Goal: Task Accomplishment & Management: Manage account settings

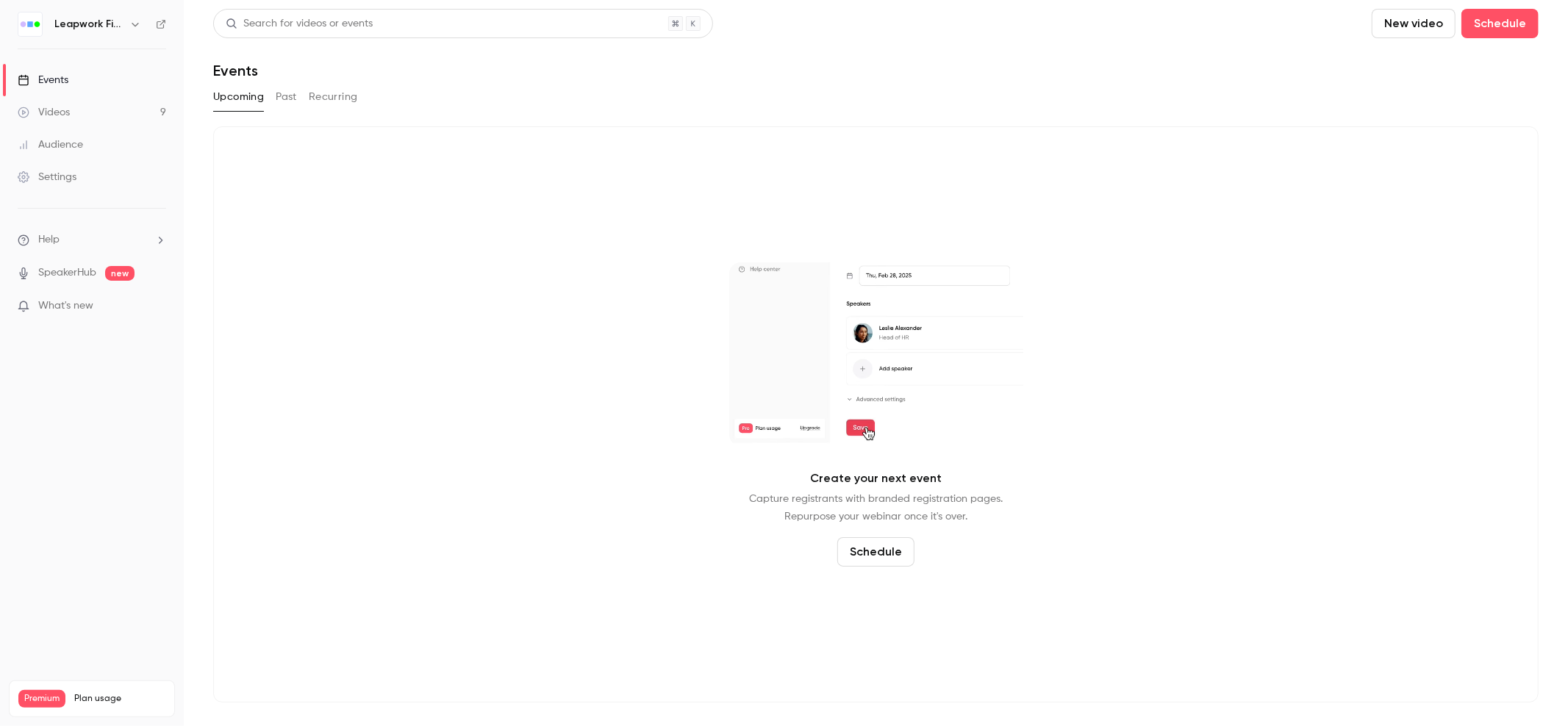
click at [280, 101] on button "Past" at bounding box center [287, 97] width 22 height 23
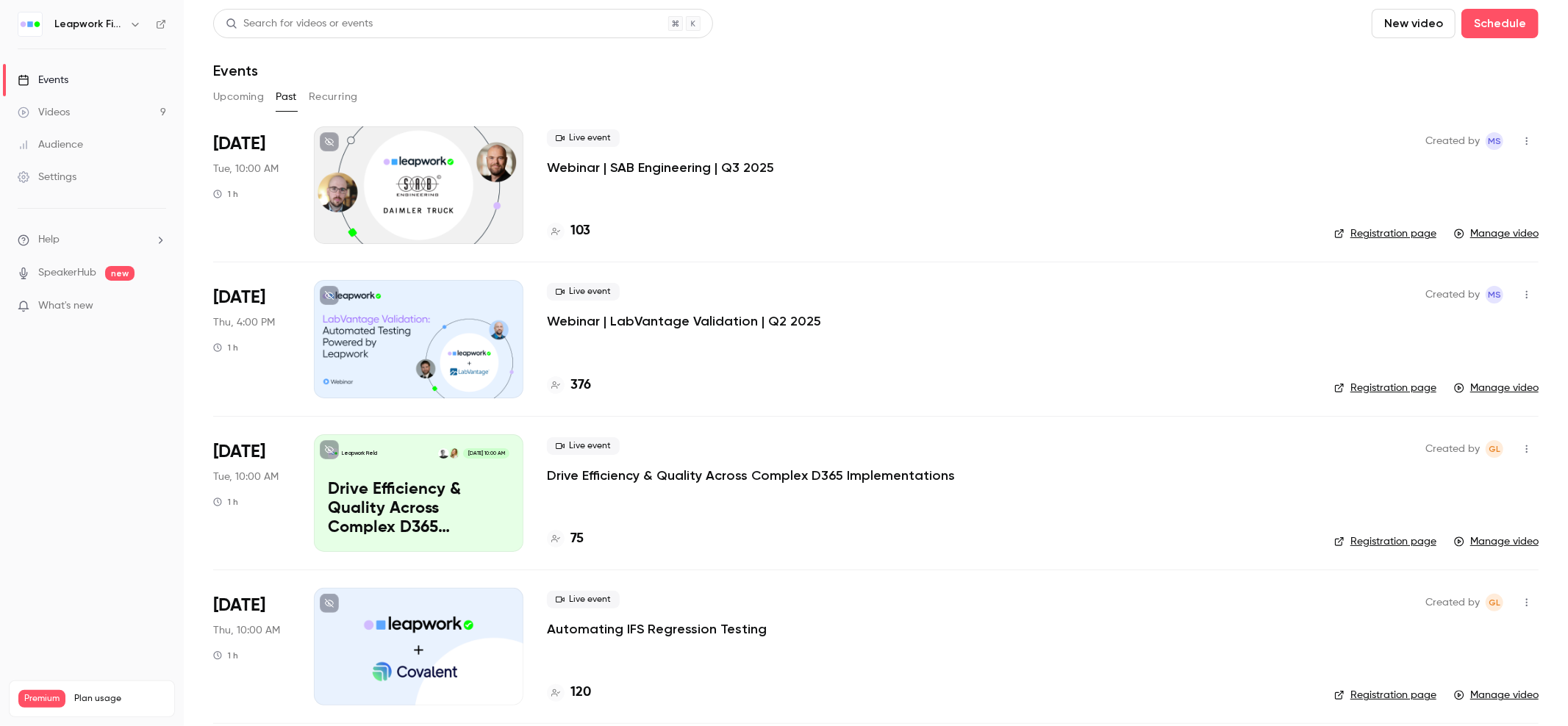
click at [247, 97] on button "Upcoming" at bounding box center [238, 97] width 51 height 23
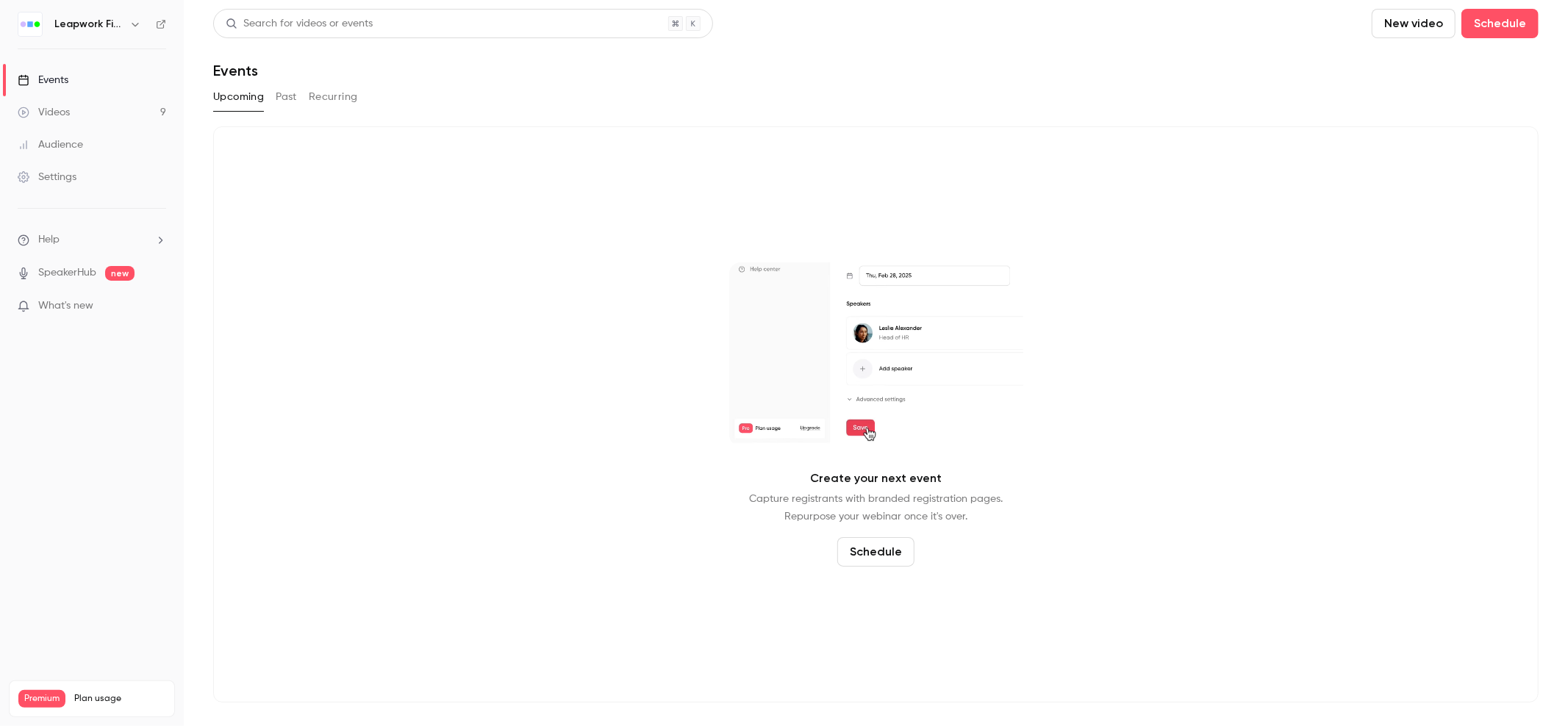
click at [133, 31] on button "button" at bounding box center [135, 24] width 17 height 17
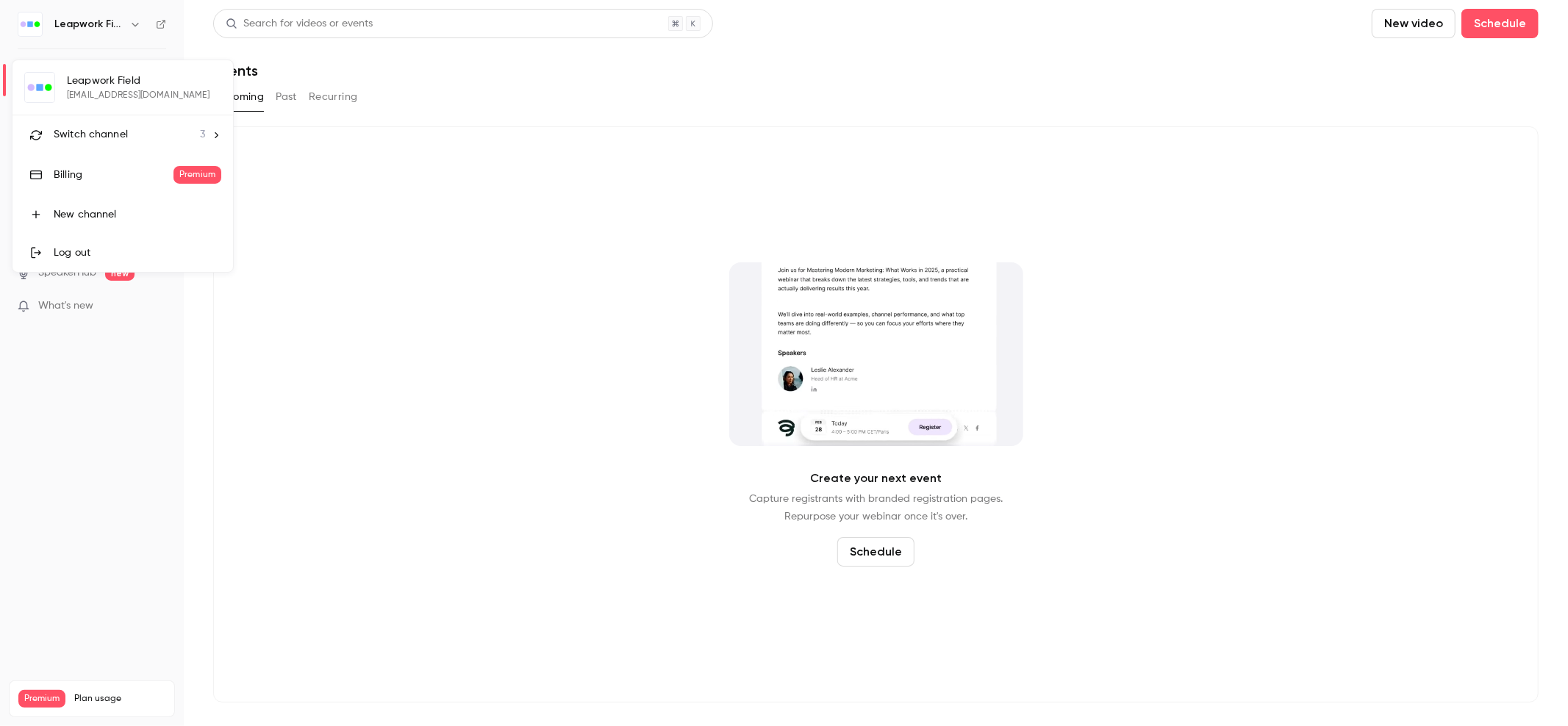
click at [122, 133] on span "Switch channel" at bounding box center [91, 134] width 75 height 16
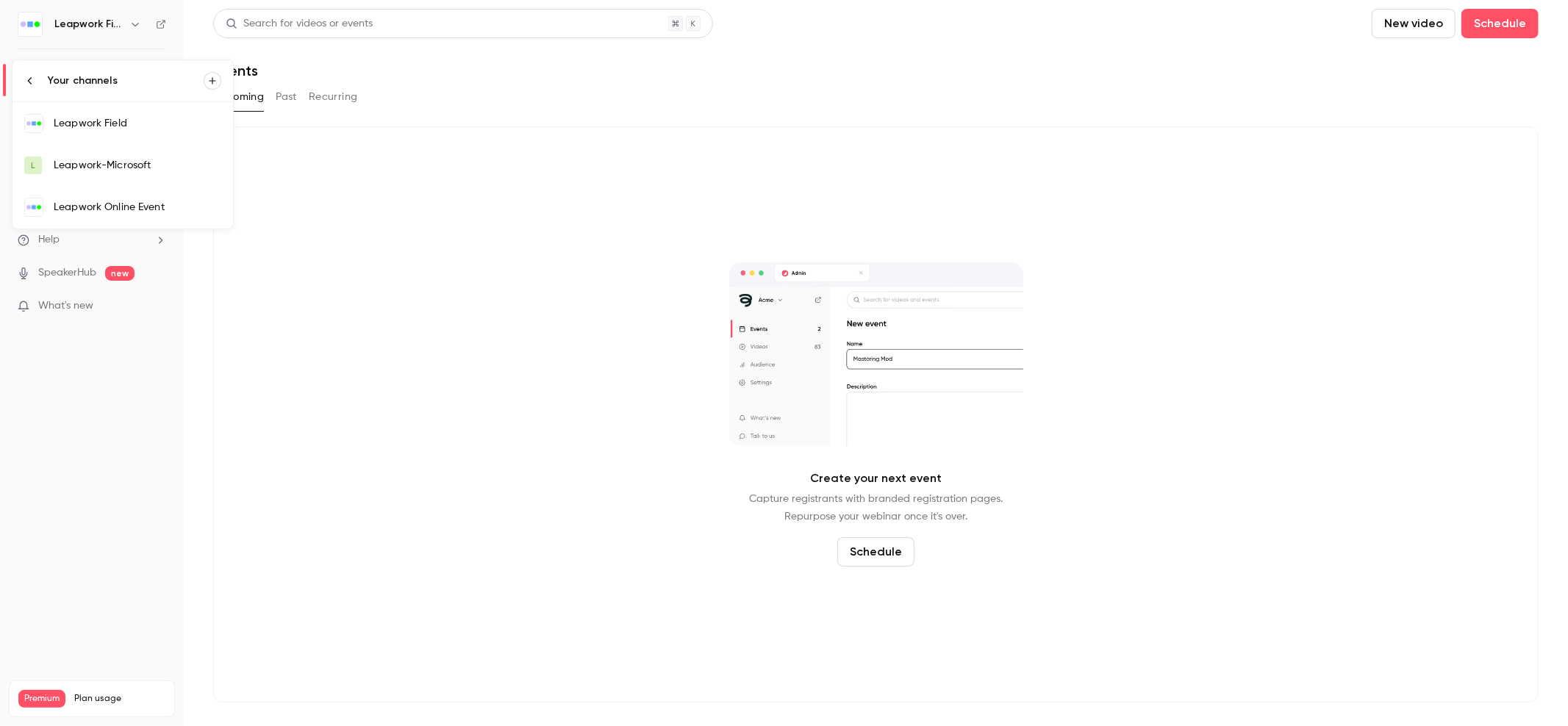
click at [131, 211] on div "Leapwork Online Event" at bounding box center [138, 207] width 167 height 15
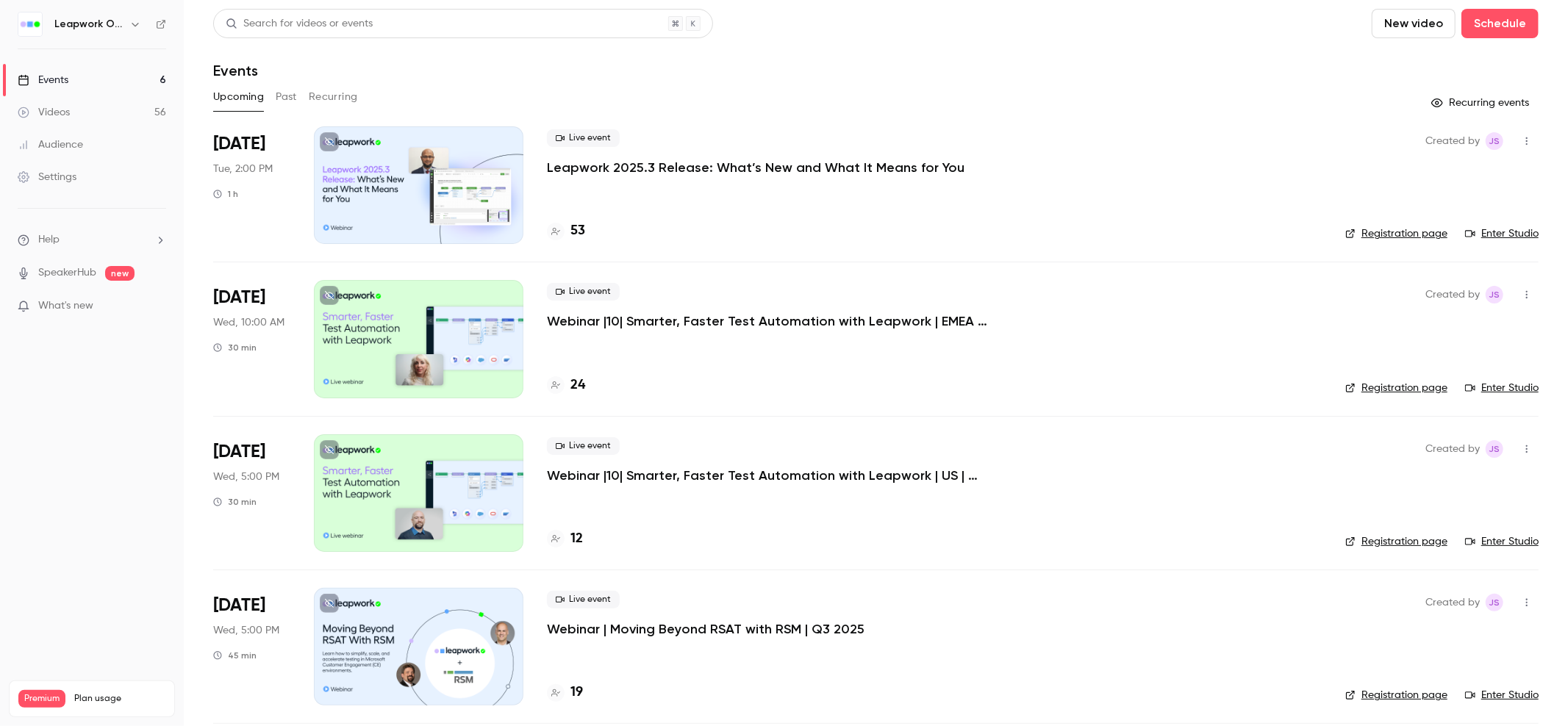
click at [680, 324] on p "Webinar |10| Smarter, Faster Test Automation with Leapwork | EMEA | Q4 2025" at bounding box center [767, 321] width 441 height 17
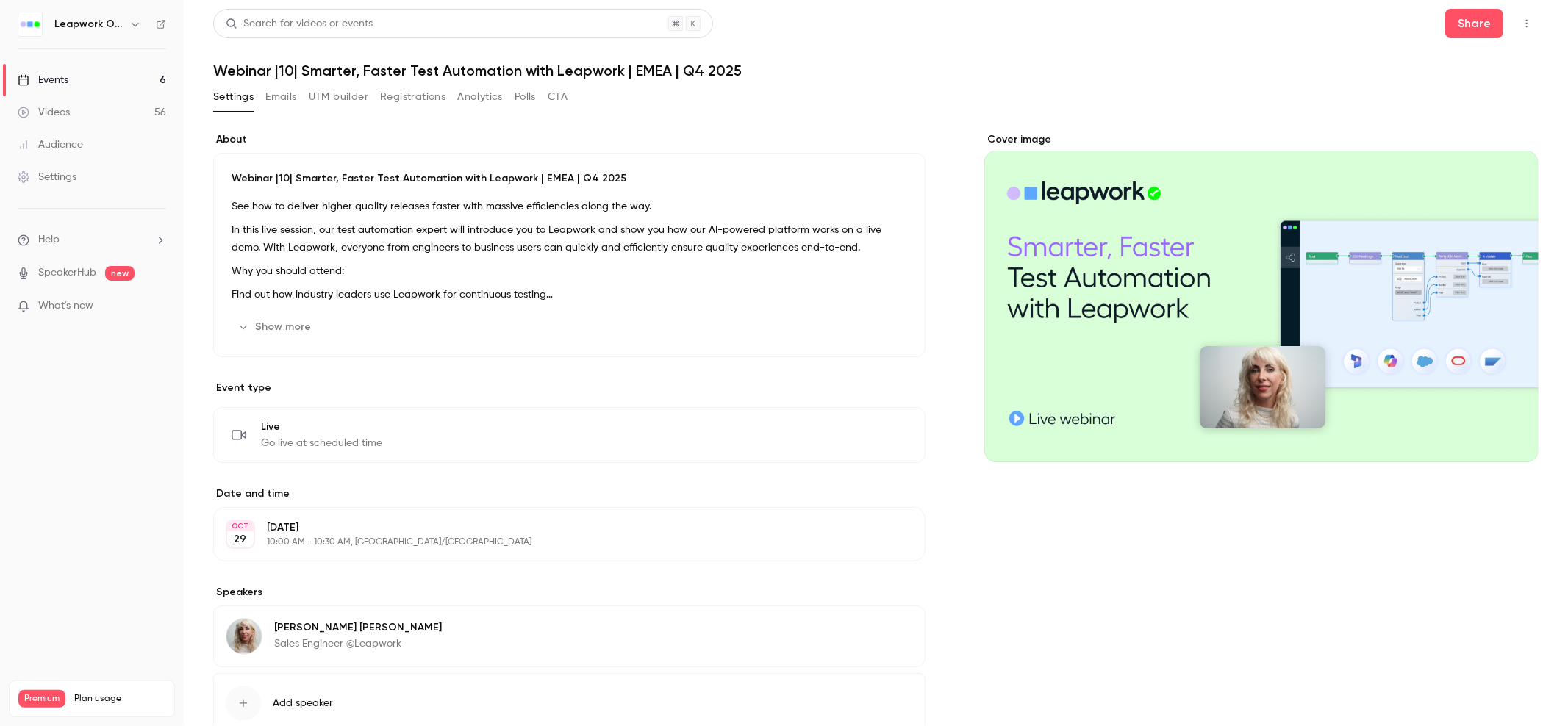
click at [283, 94] on button "Emails" at bounding box center [280, 97] width 31 height 23
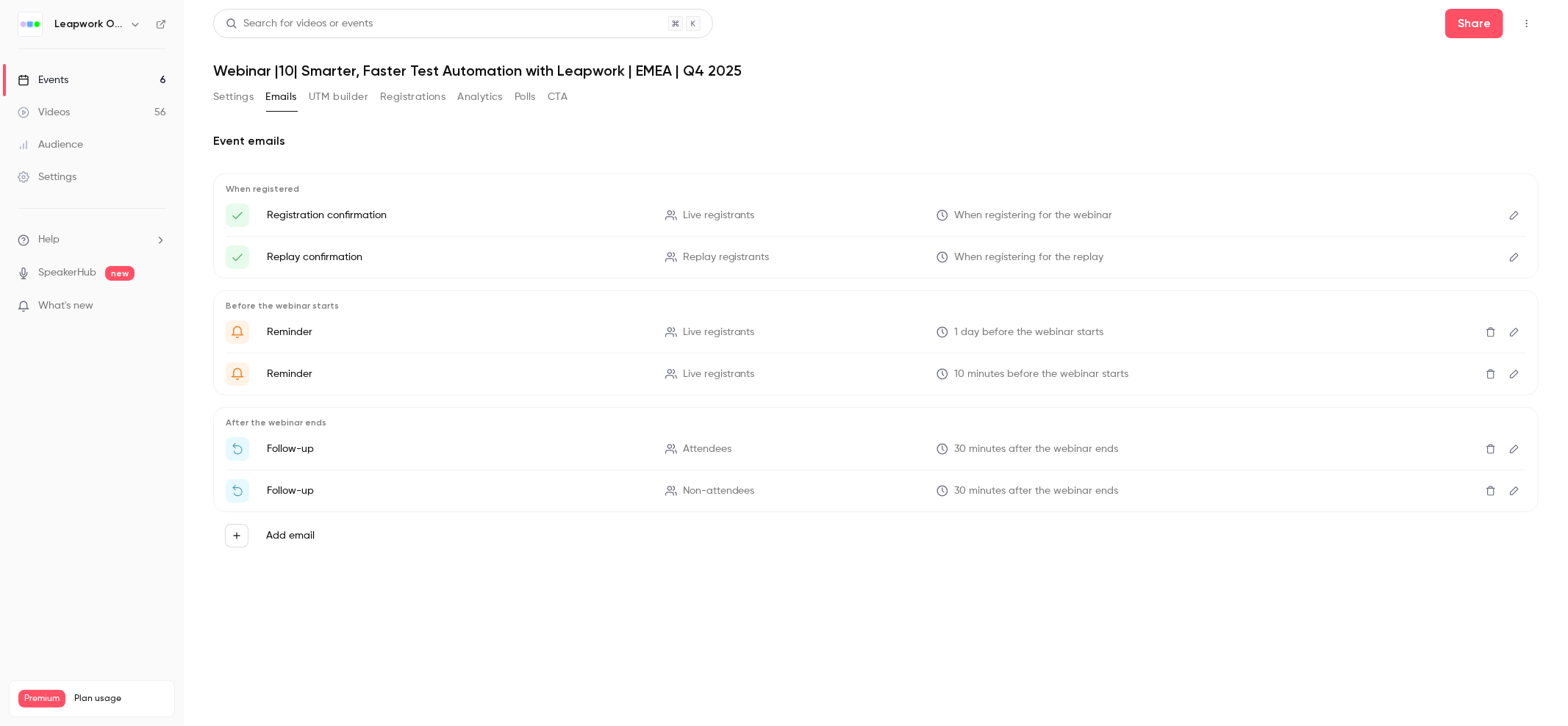
click at [419, 101] on button "Registrations" at bounding box center [412, 97] width 65 height 23
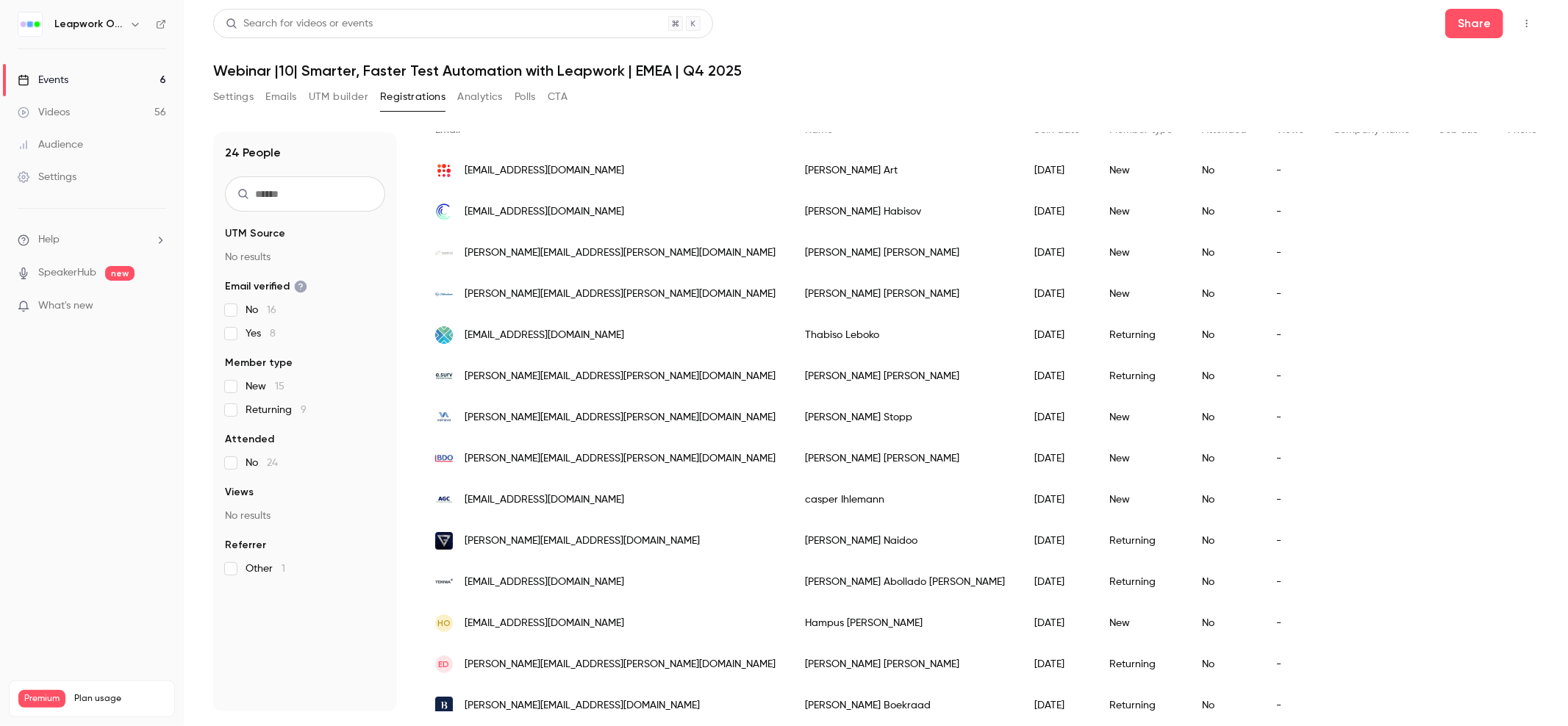
scroll to position [91, 0]
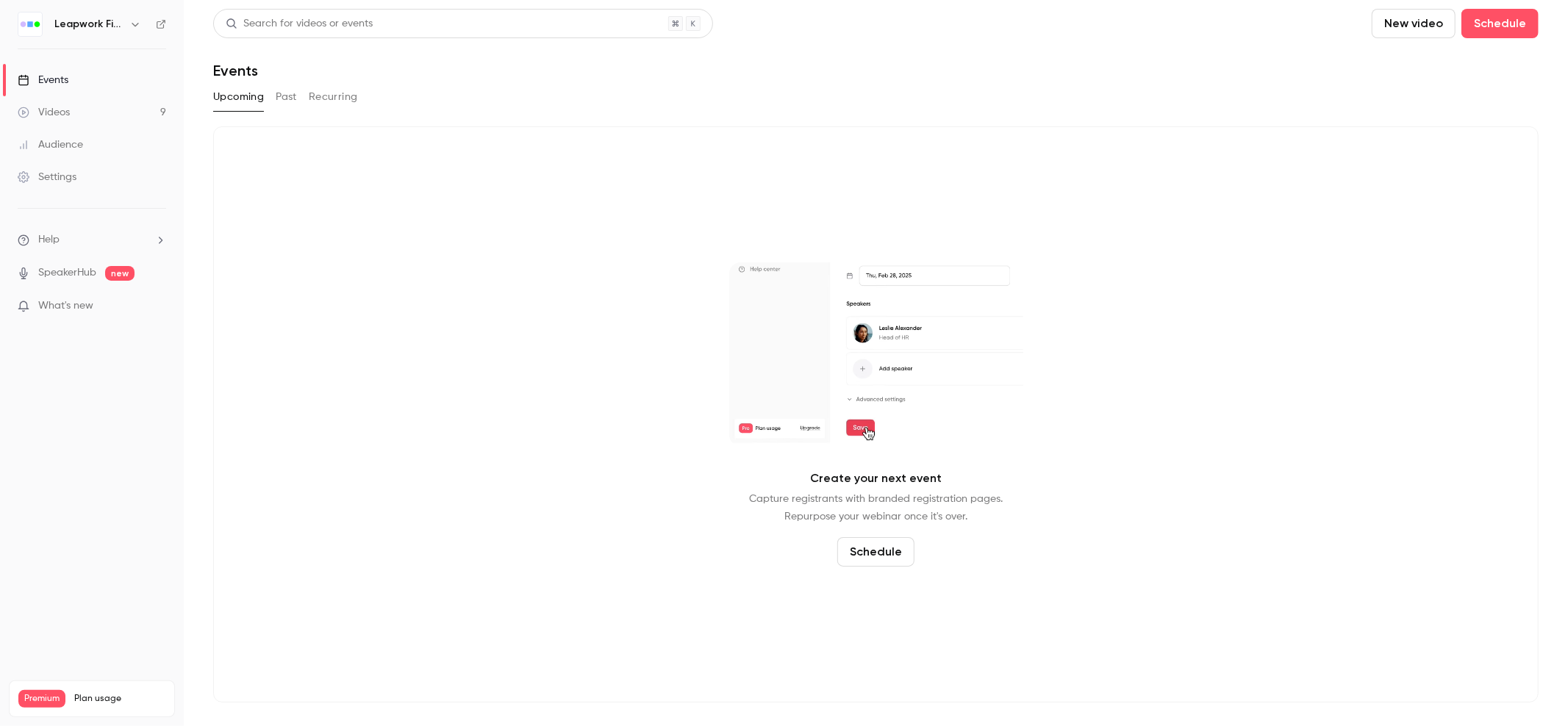
click at [133, 23] on icon "button" at bounding box center [135, 24] width 7 height 3
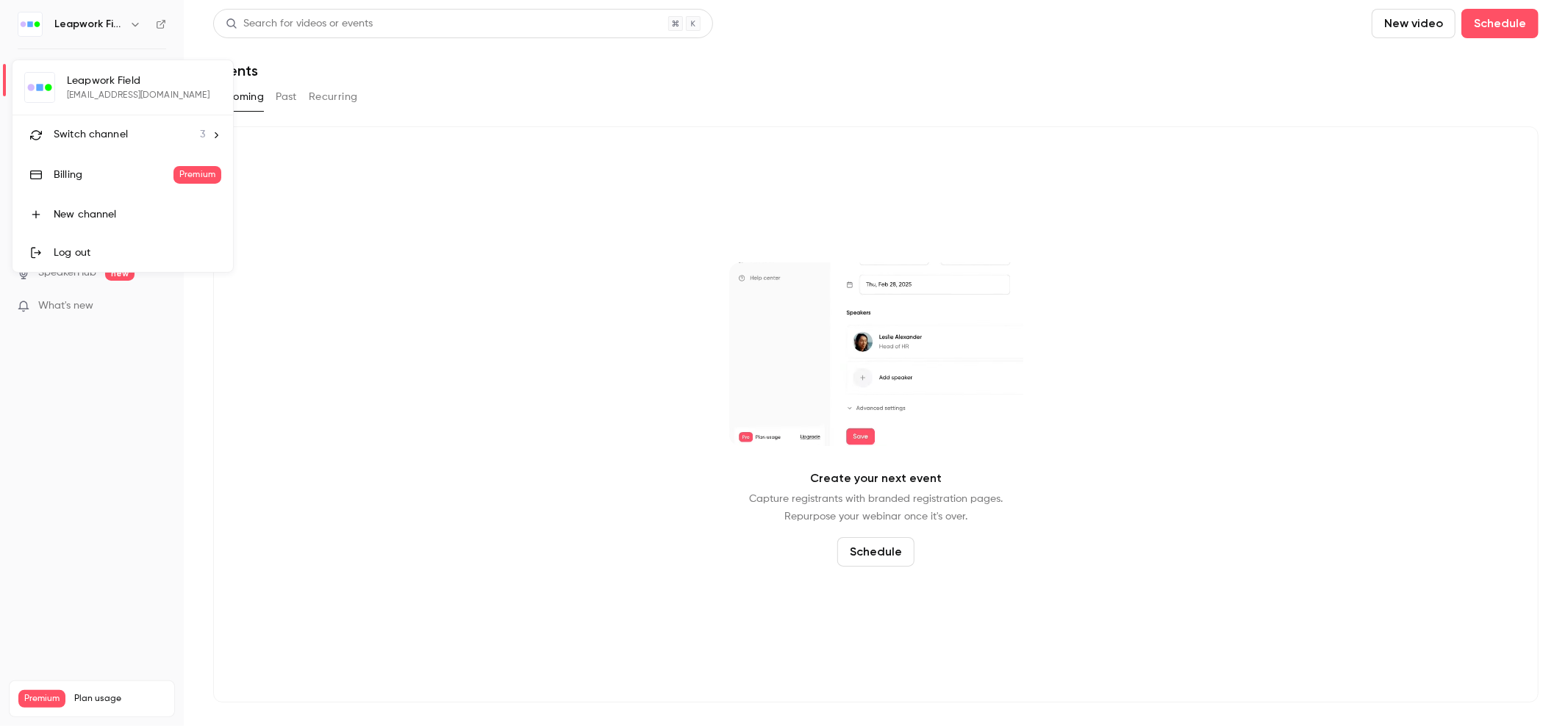
click at [99, 133] on span "Switch channel" at bounding box center [91, 134] width 75 height 16
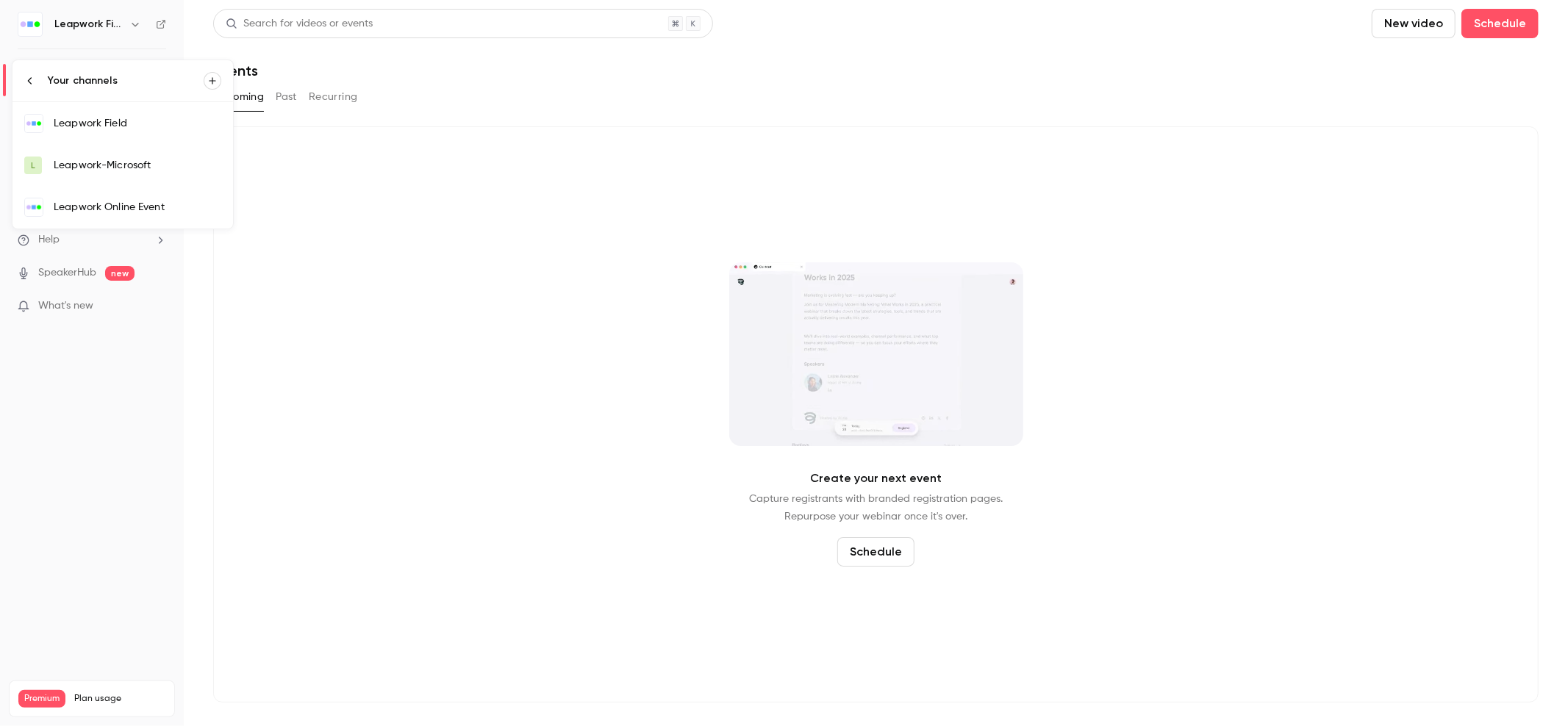
click at [125, 203] on div "Leapwork Online Event" at bounding box center [138, 207] width 167 height 15
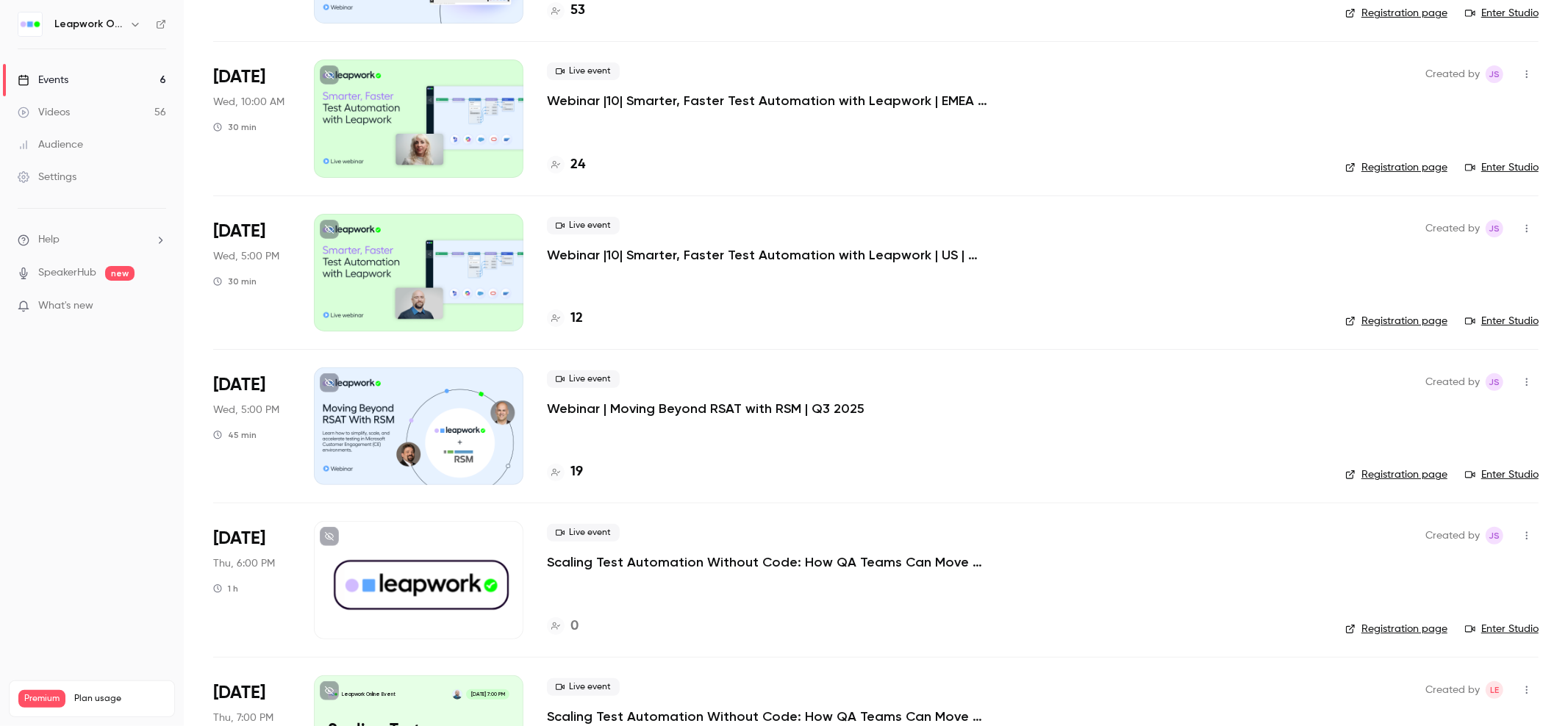
scroll to position [224, 0]
